Goal: Transaction & Acquisition: Purchase product/service

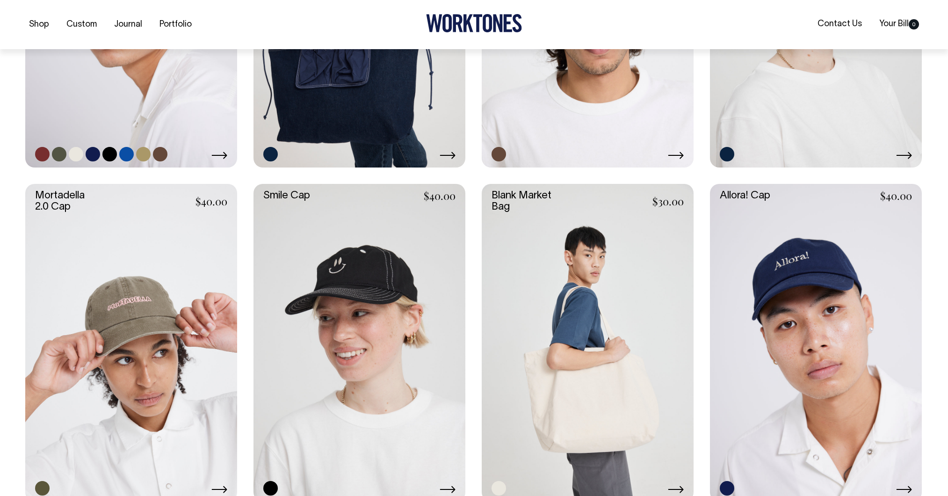
scroll to position [603, 0]
click at [127, 91] on link at bounding box center [131, 8] width 212 height 318
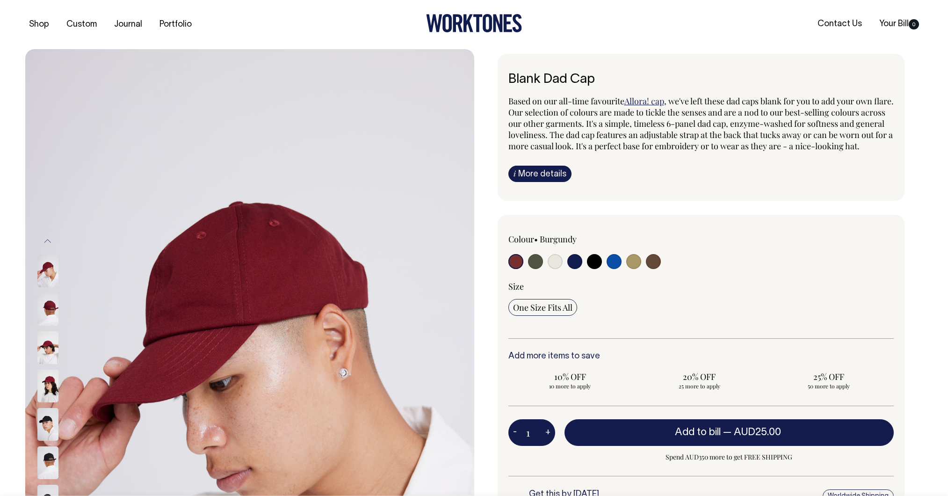
click at [658, 269] on input "radio" at bounding box center [653, 261] width 15 height 15
radio input "true"
select select "Espresso"
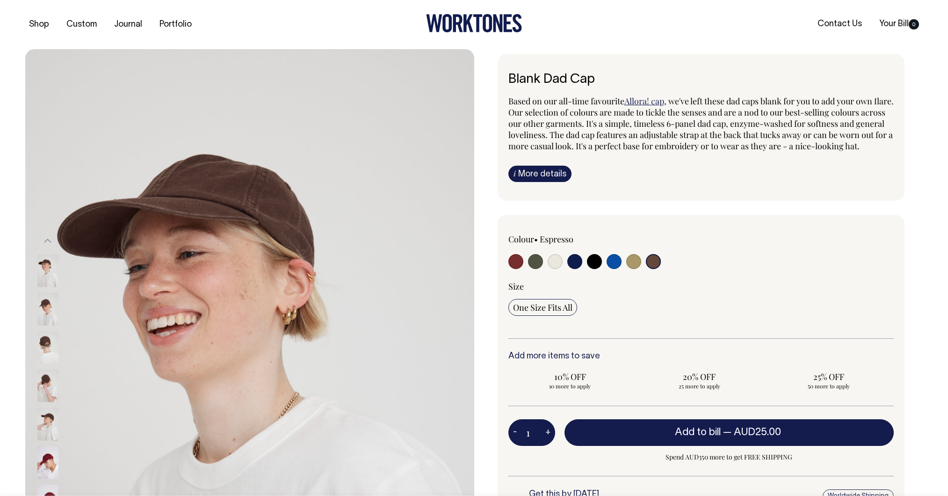
click at [42, 379] on img at bounding box center [47, 385] width 21 height 33
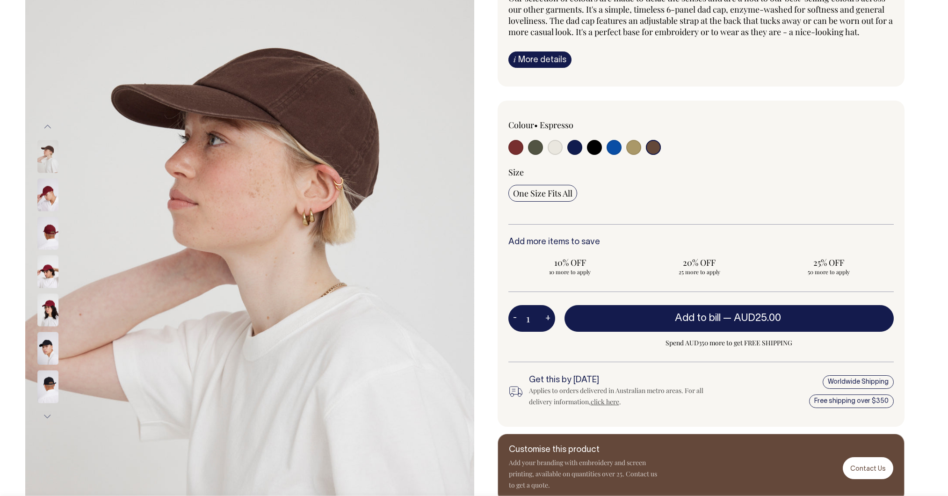
scroll to position [115, 0]
click at [45, 154] on img at bounding box center [47, 155] width 21 height 33
click at [47, 408] on button "Next" at bounding box center [48, 415] width 14 height 21
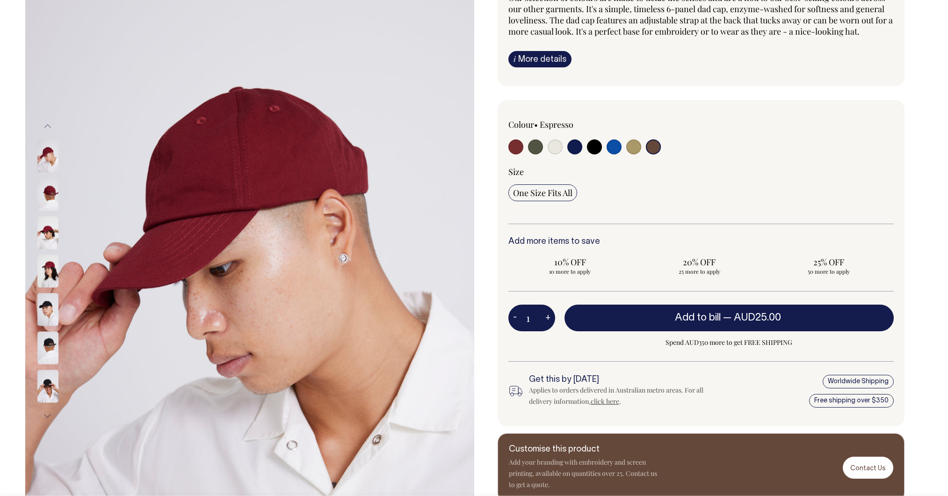
click at [47, 408] on button "Next" at bounding box center [48, 415] width 14 height 21
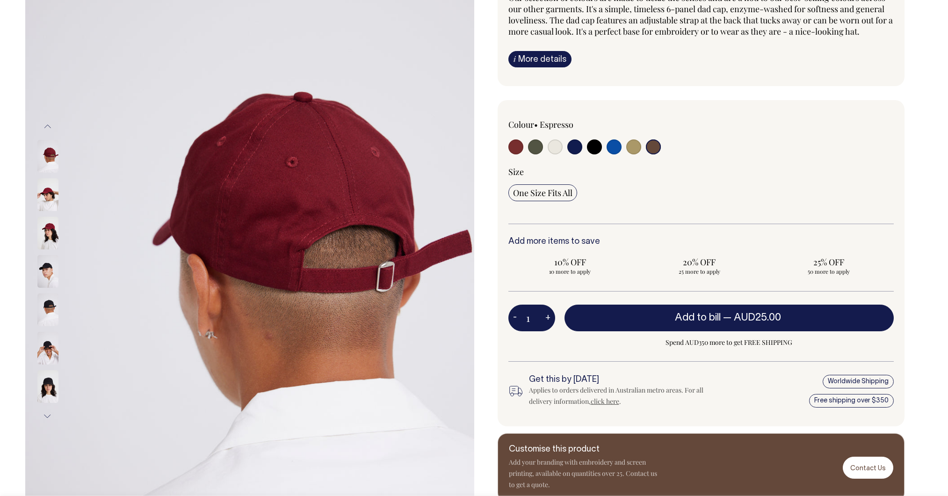
click at [47, 408] on button "Next" at bounding box center [48, 415] width 14 height 21
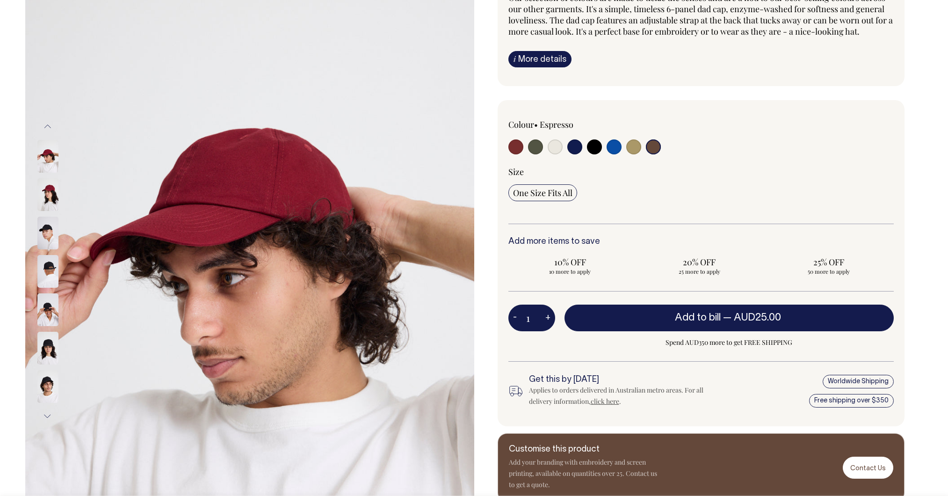
click at [44, 360] on img at bounding box center [47, 348] width 21 height 33
click at [50, 346] on img at bounding box center [47, 348] width 21 height 33
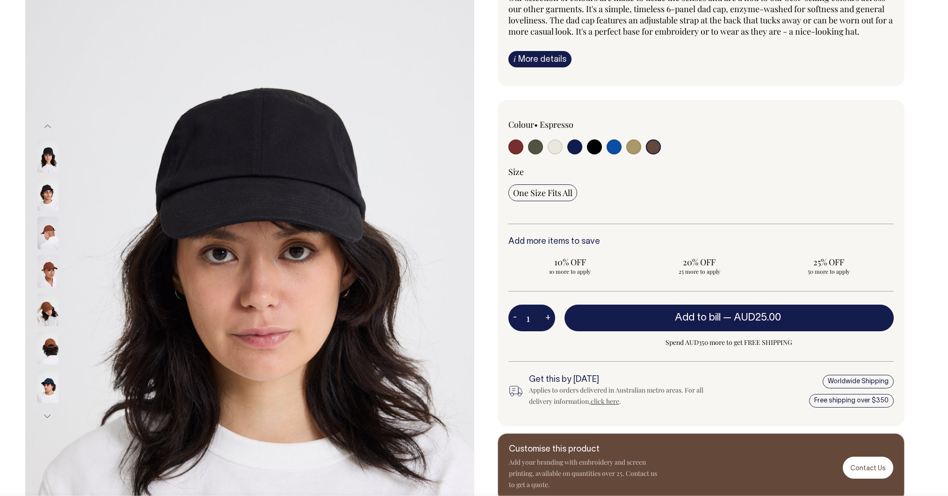
click at [48, 317] on img at bounding box center [47, 309] width 21 height 33
